Goal: Task Accomplishment & Management: Manage account settings

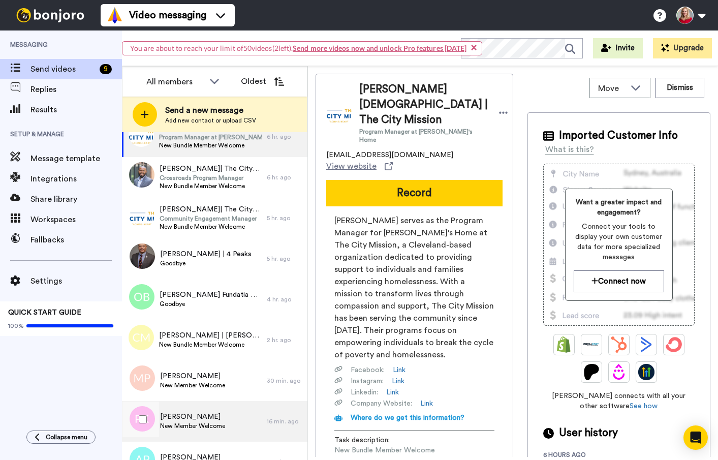
scroll to position [48, 0]
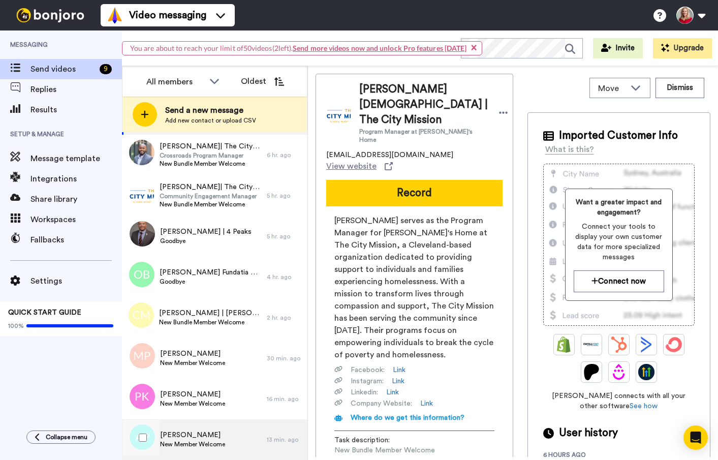
click at [182, 428] on div "[PERSON_NAME] New Member Welcome" at bounding box center [194, 439] width 145 height 41
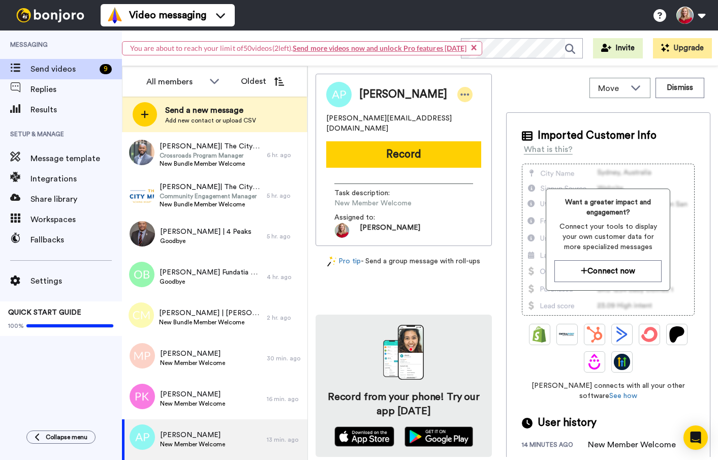
click at [461, 93] on icon at bounding box center [465, 94] width 9 height 10
click at [463, 112] on li "Edit contact" at bounding box center [459, 112] width 74 height 14
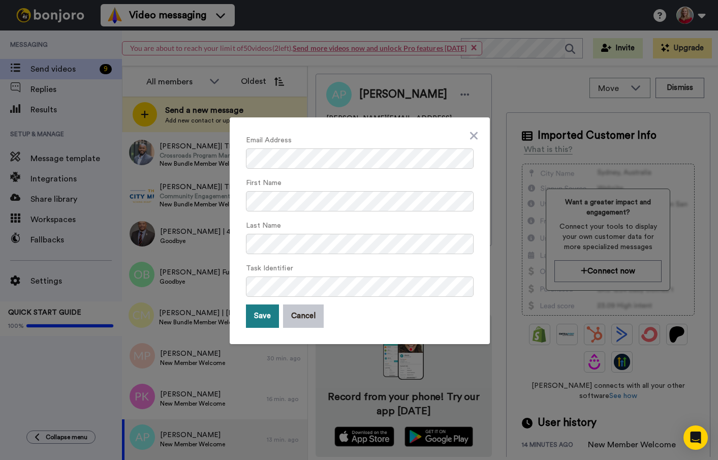
click at [259, 316] on button "Save" at bounding box center [262, 315] width 33 height 23
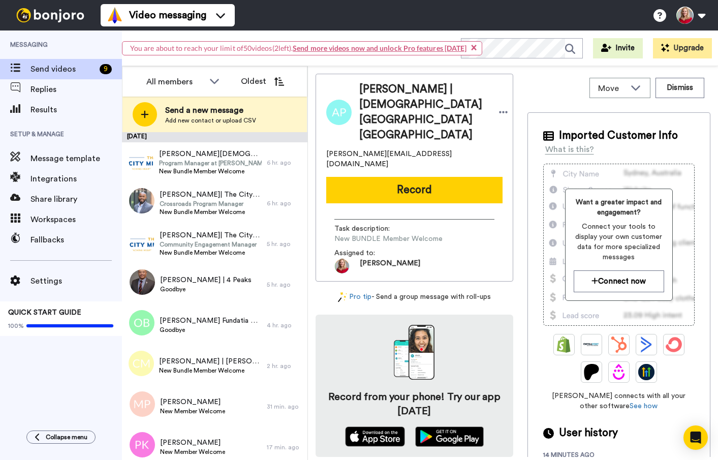
scroll to position [48, 0]
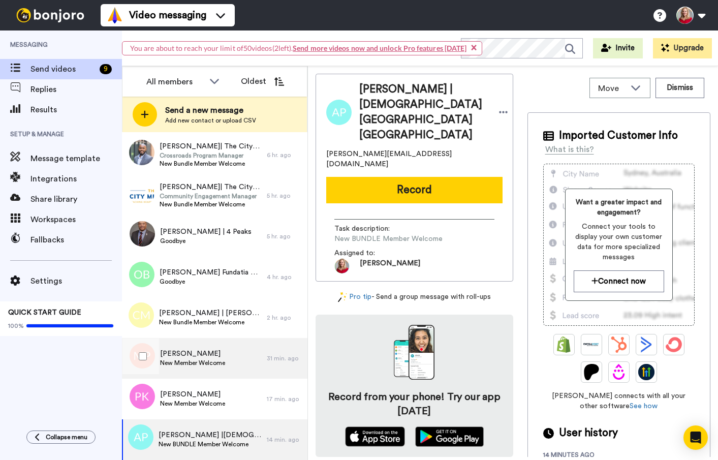
click at [189, 353] on span "[PERSON_NAME]" at bounding box center [192, 354] width 65 height 10
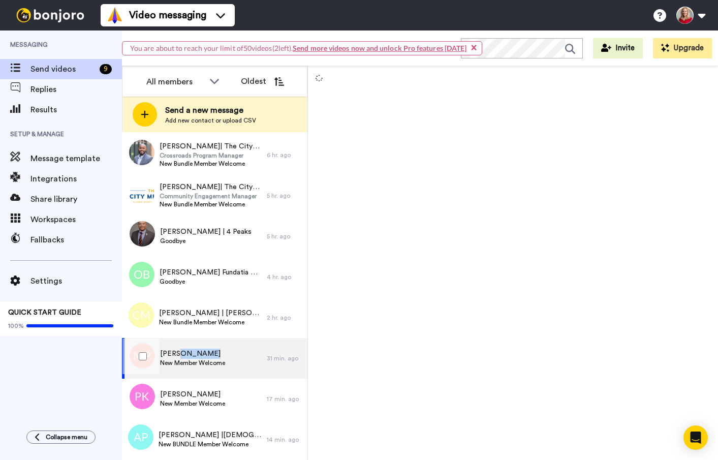
click at [189, 353] on span "[PERSON_NAME]" at bounding box center [192, 354] width 65 height 10
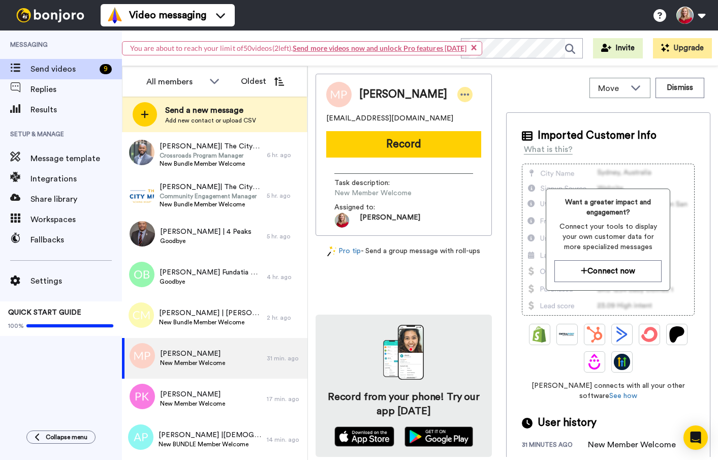
click at [461, 91] on icon at bounding box center [465, 94] width 9 height 10
click at [476, 112] on li "Edit contact" at bounding box center [474, 112] width 74 height 14
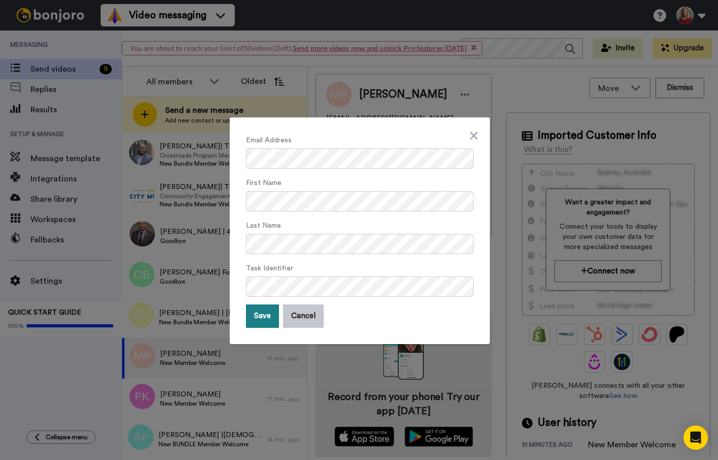
click at [248, 313] on button "Save" at bounding box center [262, 315] width 33 height 23
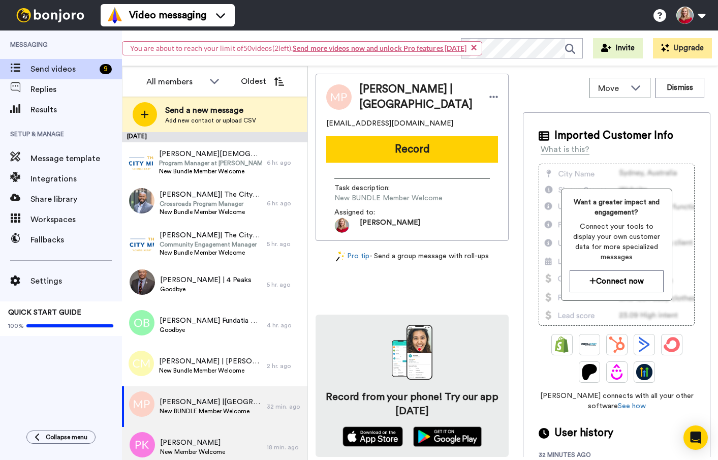
click at [177, 441] on span "[PERSON_NAME]" at bounding box center [192, 443] width 65 height 10
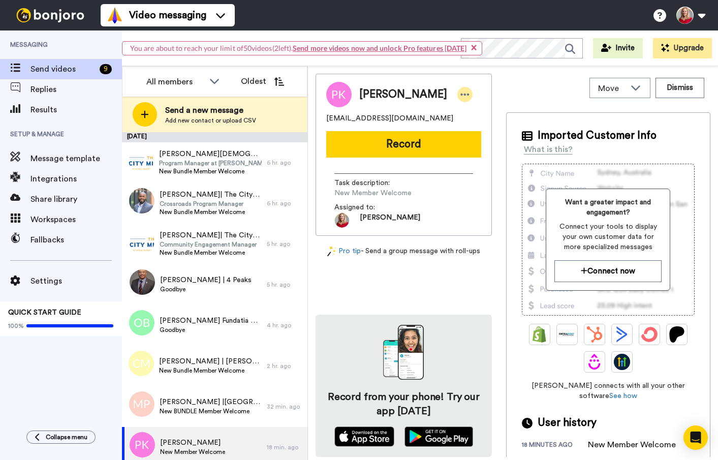
click at [457, 88] on div at bounding box center [464, 94] width 15 height 15
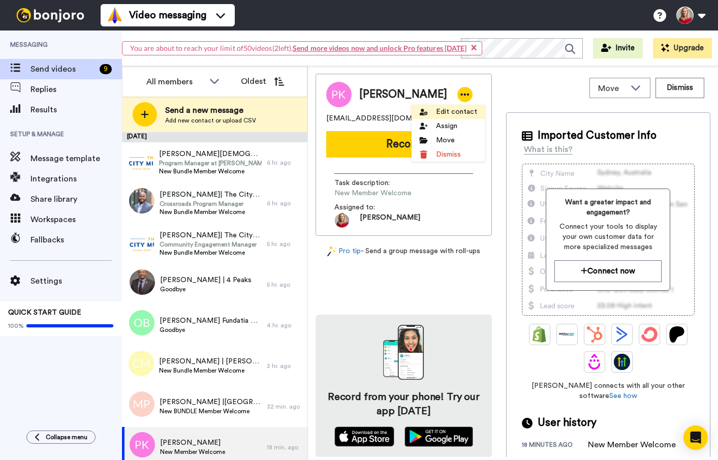
click at [445, 110] on li "Edit contact" at bounding box center [449, 112] width 74 height 14
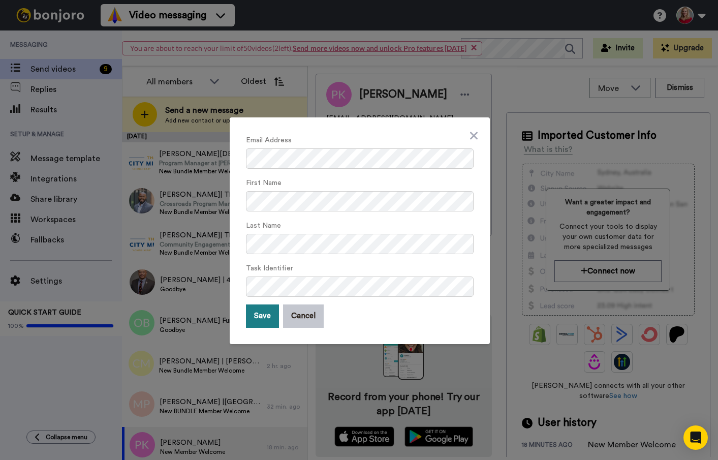
click at [254, 312] on button "Save" at bounding box center [262, 315] width 33 height 23
